Goal: Navigation & Orientation: Find specific page/section

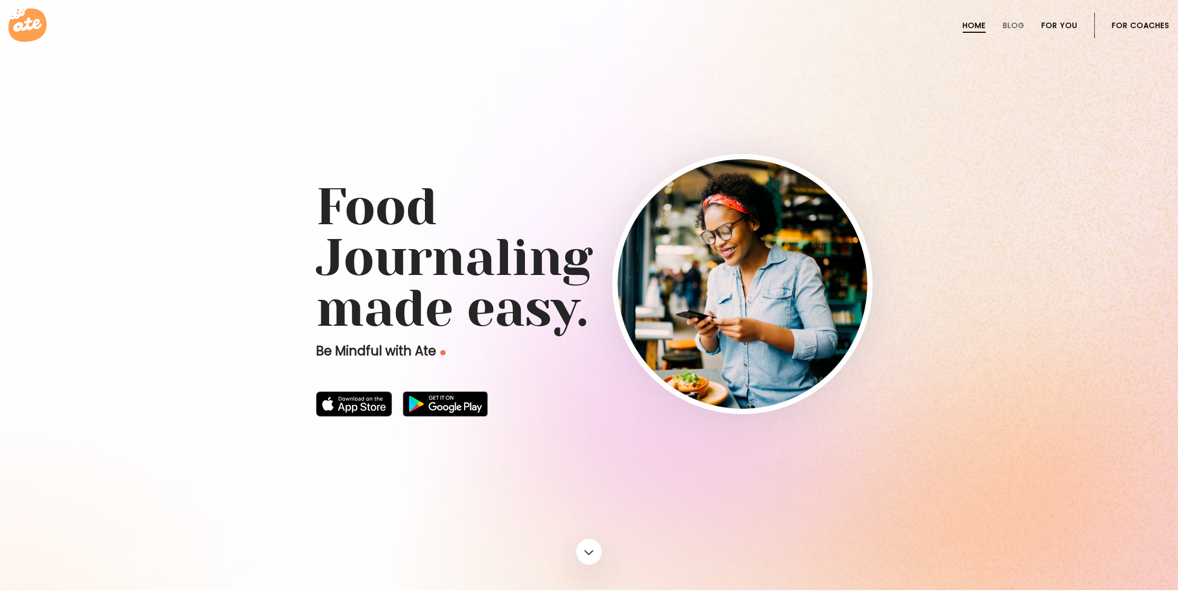
click at [1059, 21] on link "For You" at bounding box center [1060, 25] width 36 height 8
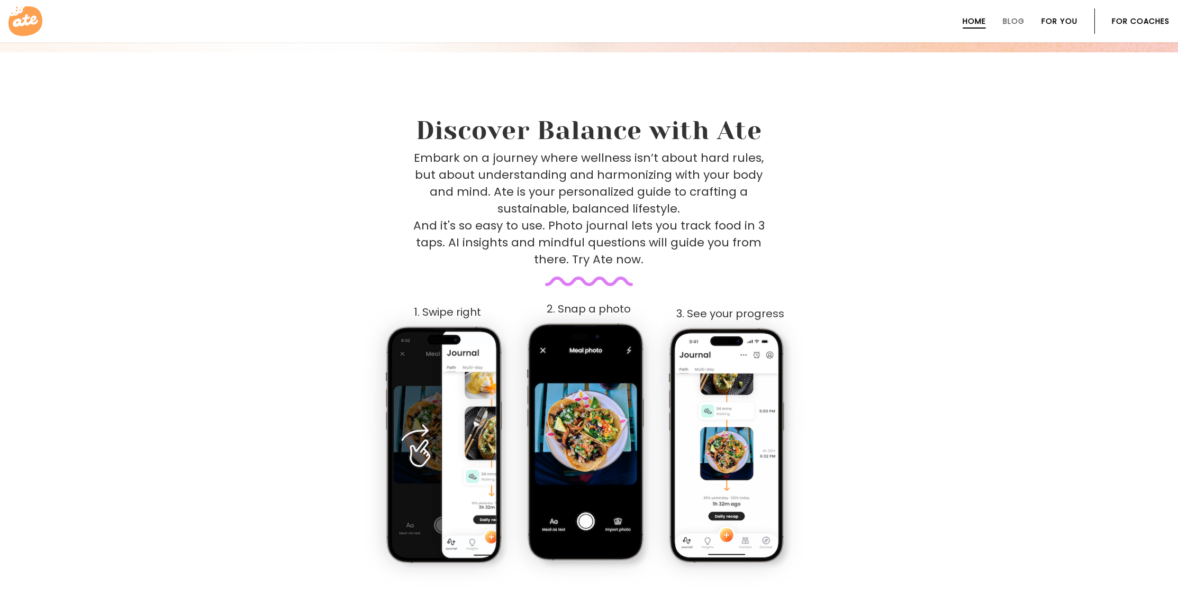
scroll to position [540, 0]
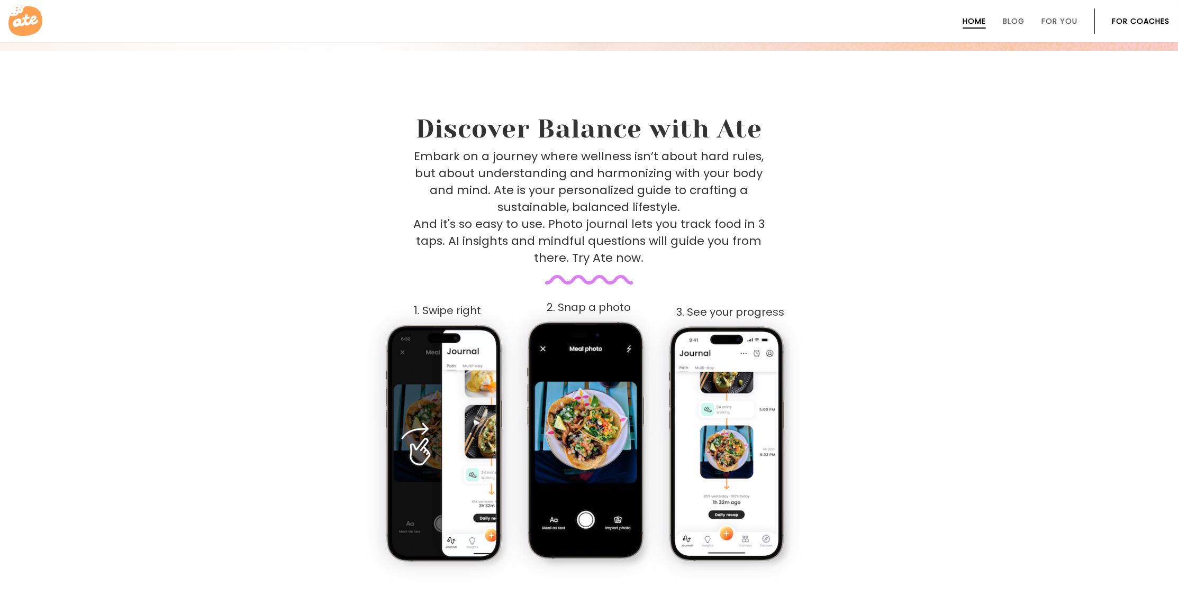
click at [591, 278] on div "Embark on a journey where wellness isn’t about hard rules, but about understand…" at bounding box center [589, 216] width 517 height 137
click at [1007, 24] on link "Blog" at bounding box center [1014, 21] width 22 height 8
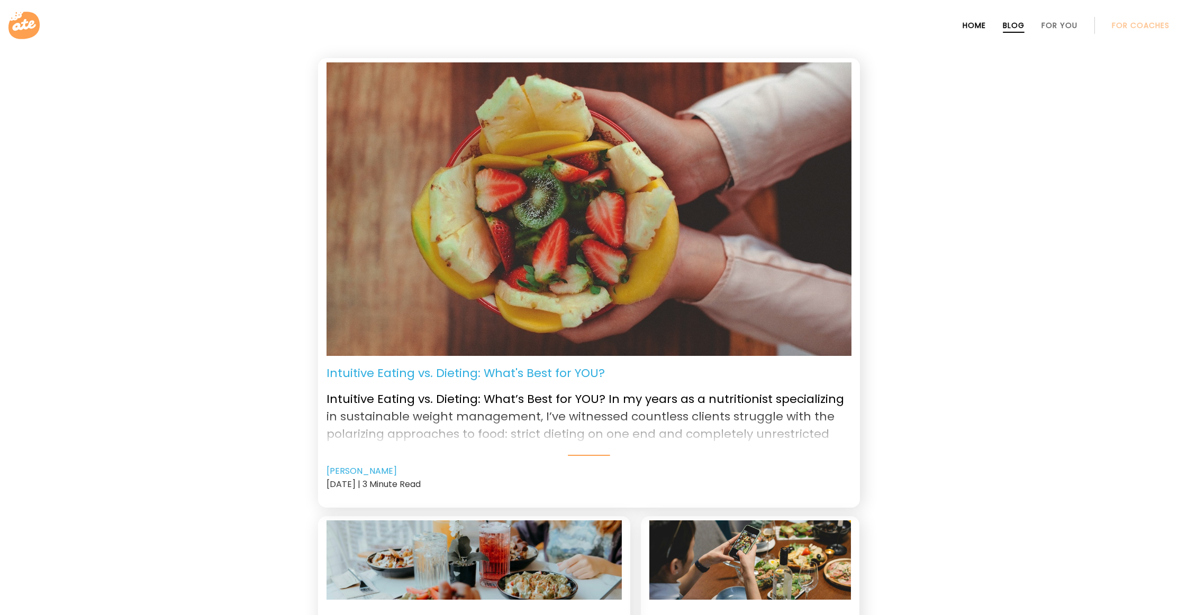
click at [974, 25] on link "Home" at bounding box center [974, 25] width 23 height 8
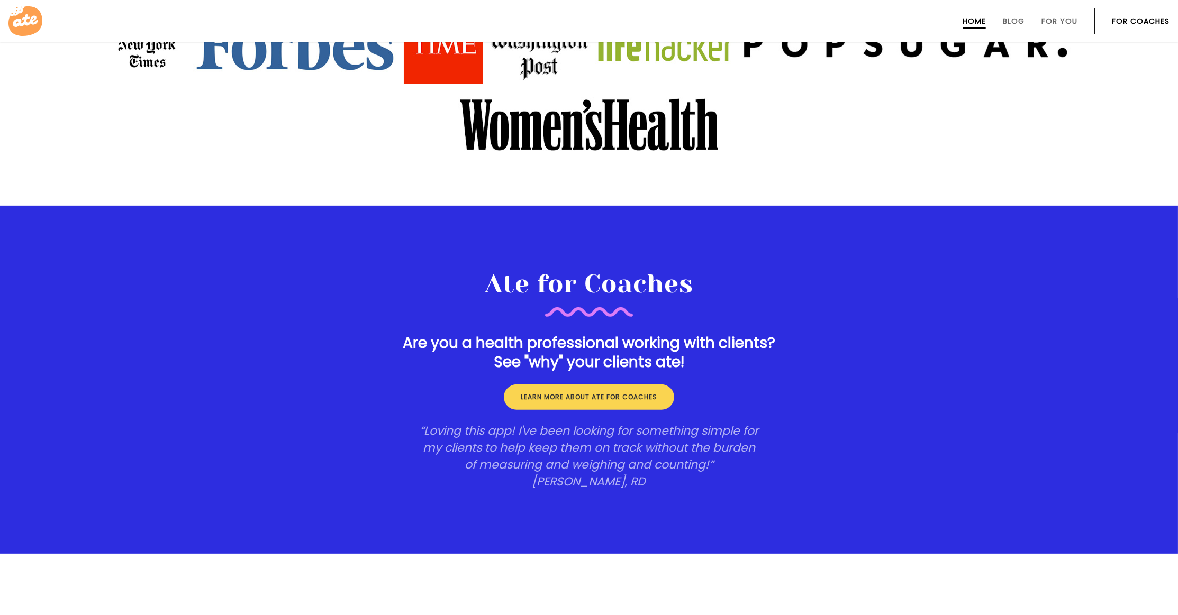
scroll to position [1505, 0]
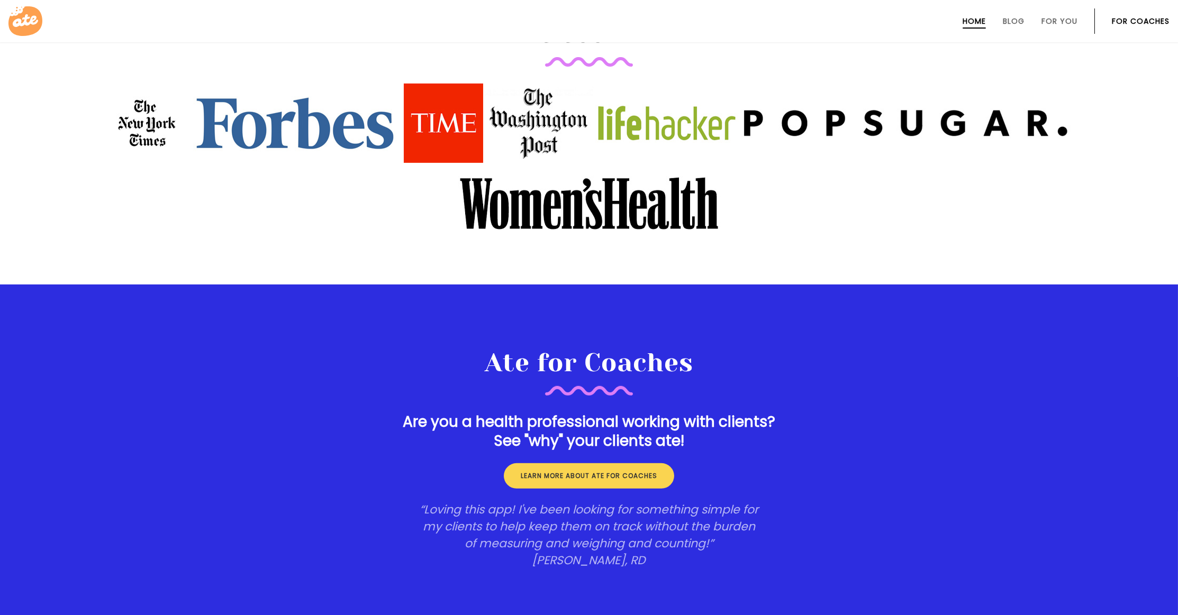
click at [1146, 23] on link "For Coaches" at bounding box center [1141, 21] width 58 height 8
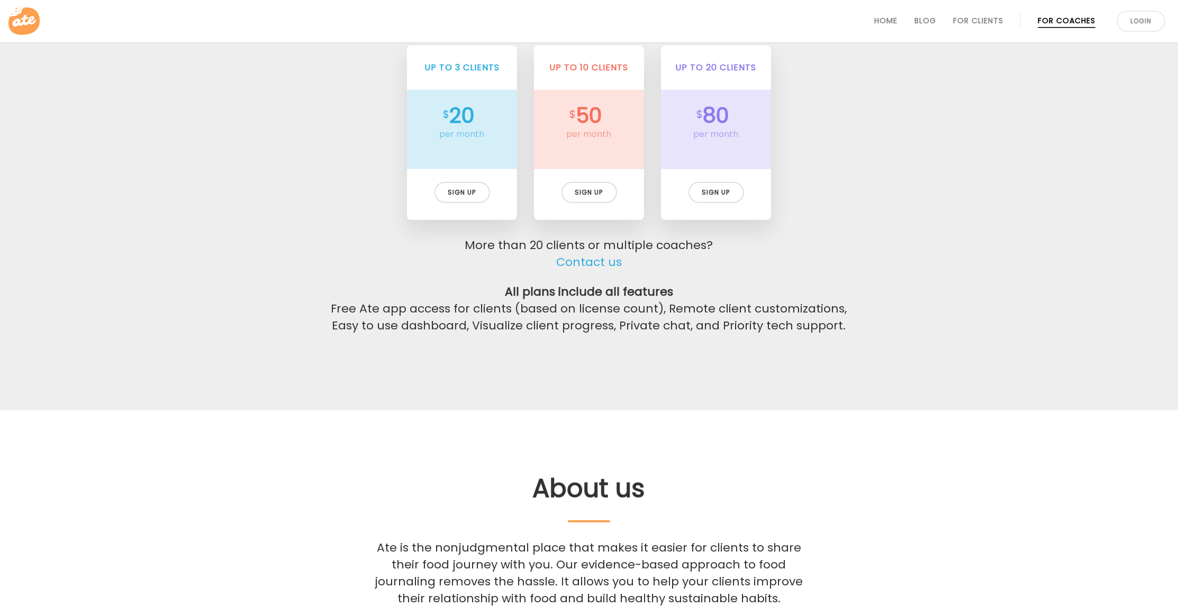
scroll to position [2630, 0]
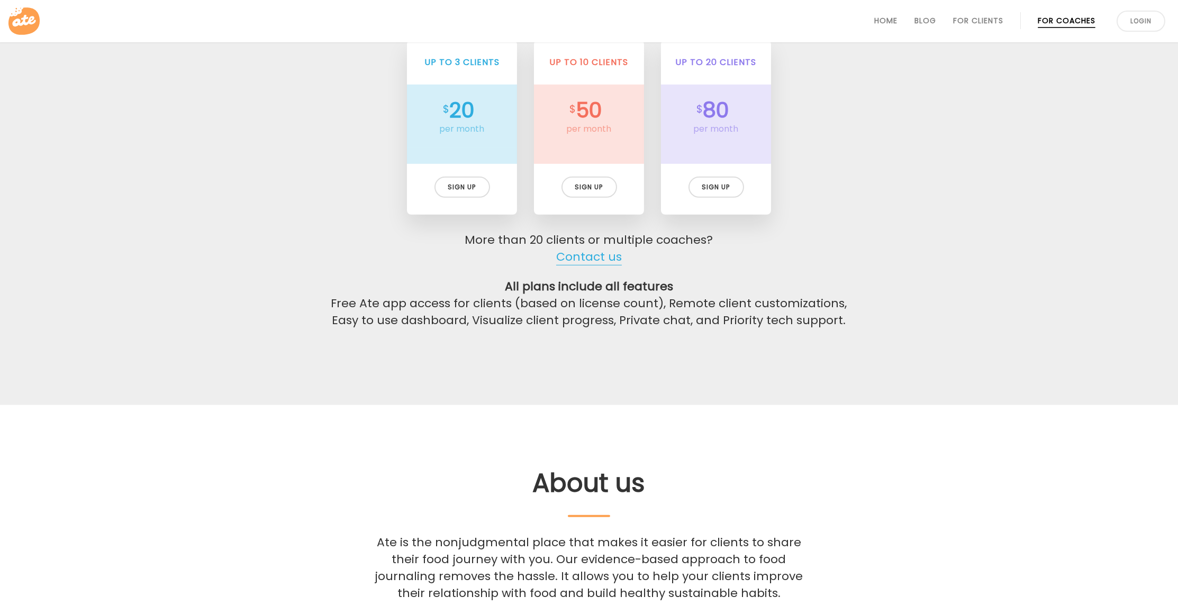
click at [600, 250] on link "Contact us" at bounding box center [589, 257] width 66 height 17
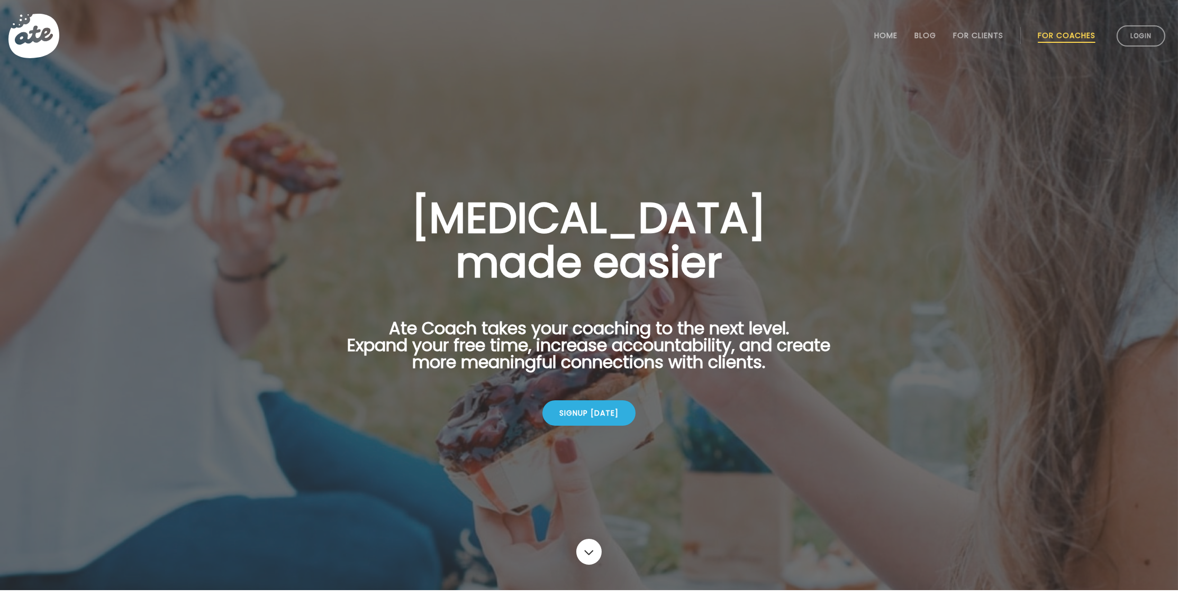
scroll to position [0, 0]
click at [1133, 42] on link "Login" at bounding box center [1141, 35] width 49 height 21
